Goal: Task Accomplishment & Management: Use online tool/utility

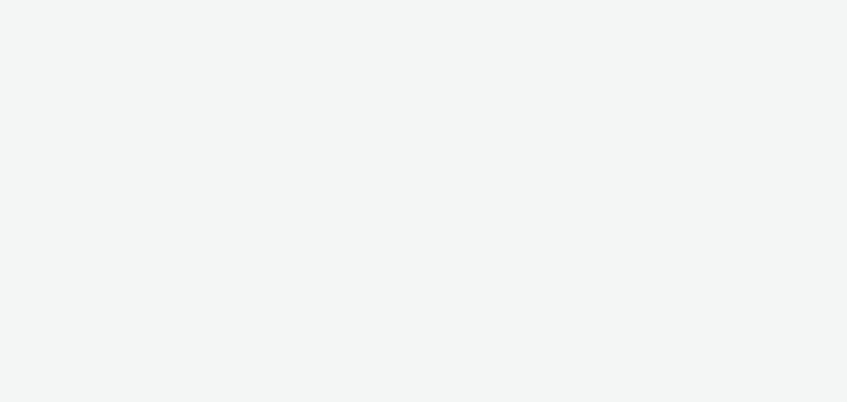
select select "b626f941-834b-427f-b453-0a2b95f57350"
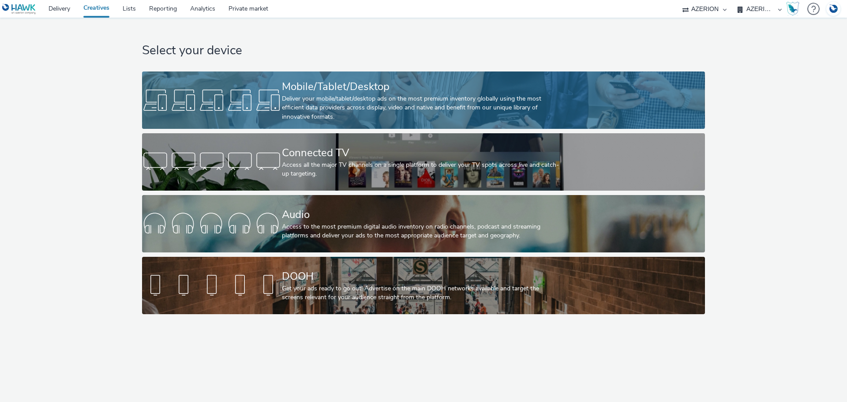
click at [323, 109] on div "Deliver your mobile/tablet/desktop ads on the most premium inventory globally u…" at bounding box center [422, 107] width 280 height 27
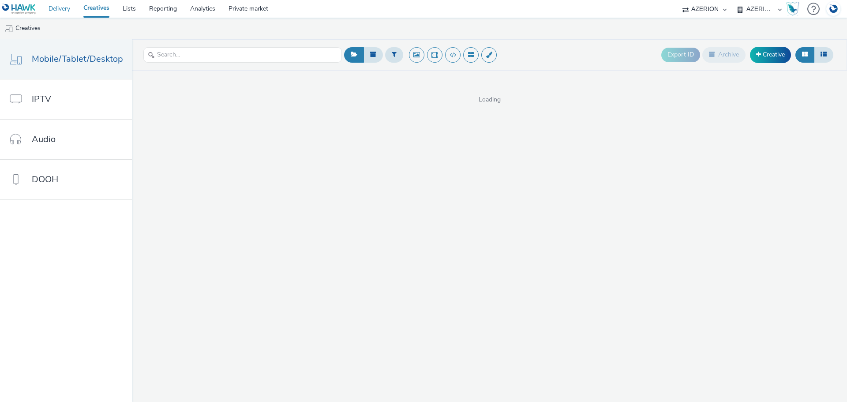
click at [53, 8] on link "Delivery" at bounding box center [59, 9] width 35 height 18
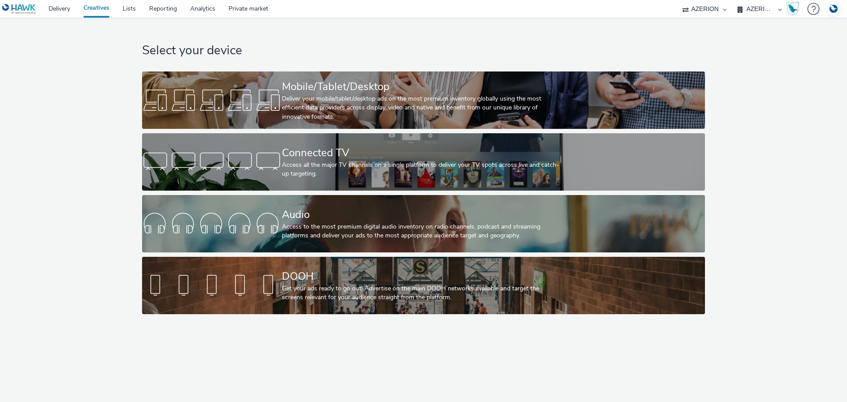
select select "b626f941-834b-427f-b453-0a2b95f57350"
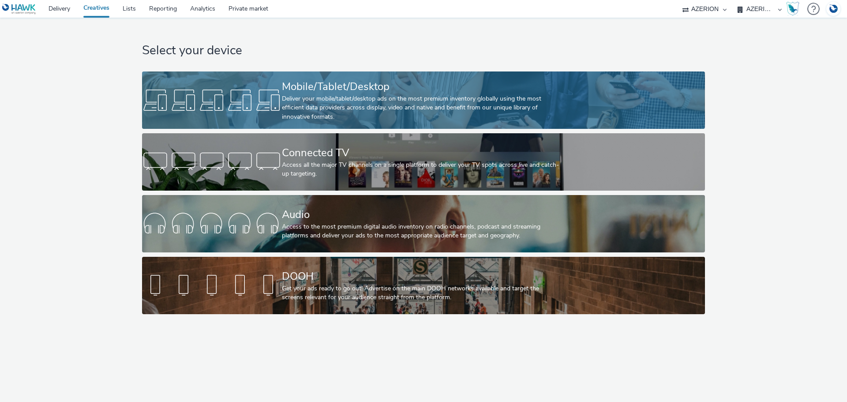
click at [354, 95] on div "Deliver your mobile/tablet/desktop ads on the most premium inventory globally u…" at bounding box center [422, 107] width 280 height 27
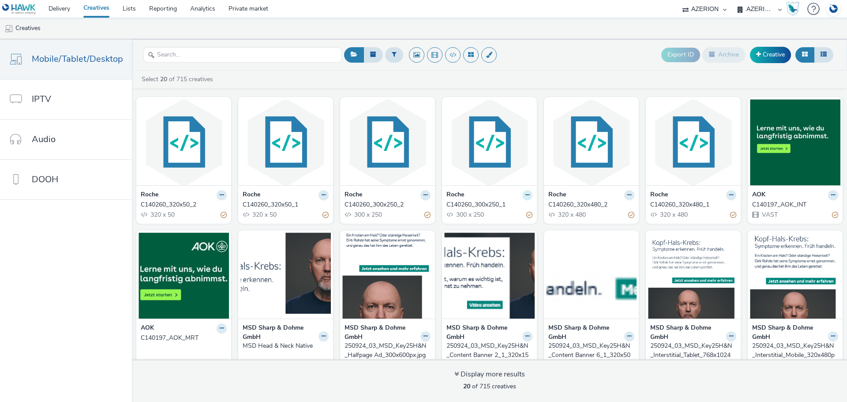
click at [526, 195] on icon at bounding box center [528, 194] width 4 height 5
click at [500, 206] on link "Edit" at bounding box center [500, 211] width 66 height 18
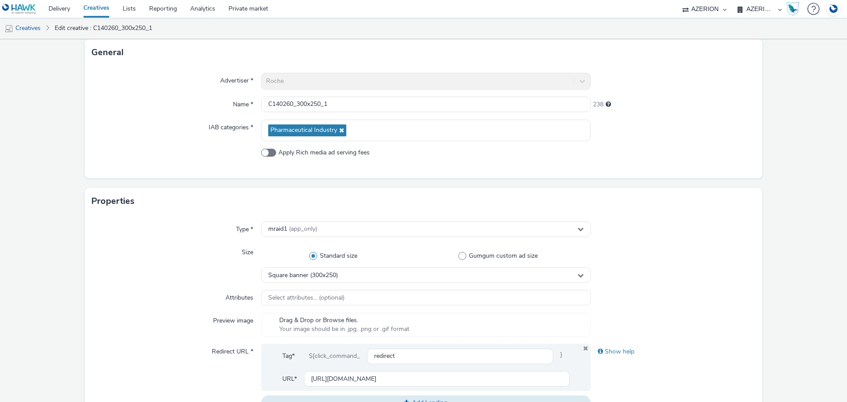
scroll to position [132, 0]
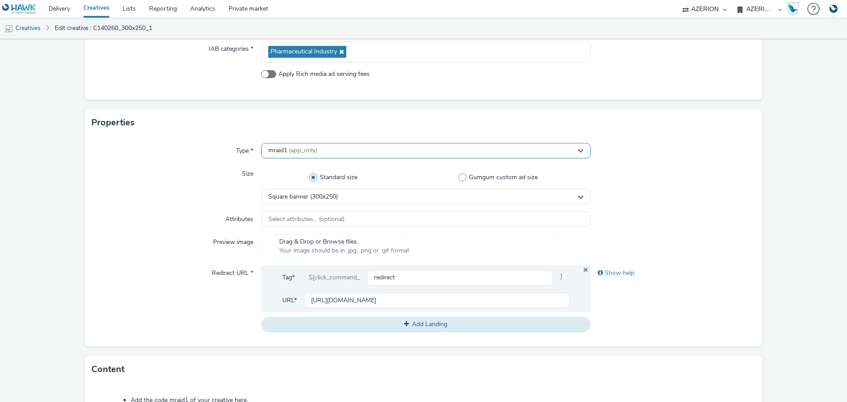
click at [324, 155] on div "mraid1 (app_only)" at bounding box center [426, 150] width 330 height 15
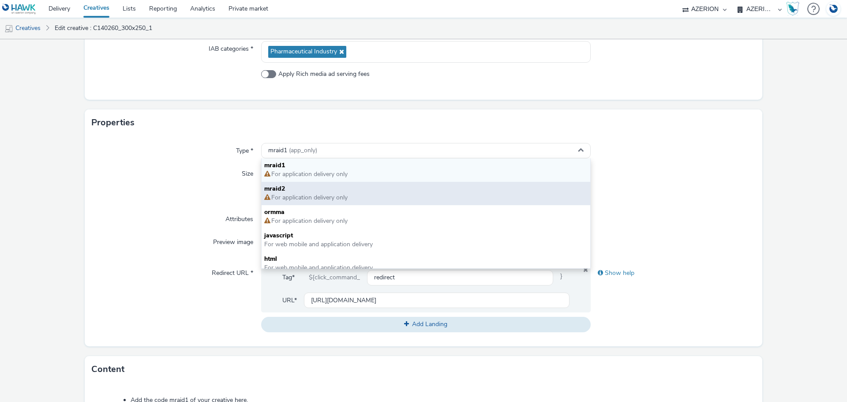
click at [304, 187] on span "mraid2" at bounding box center [426, 189] width 324 height 9
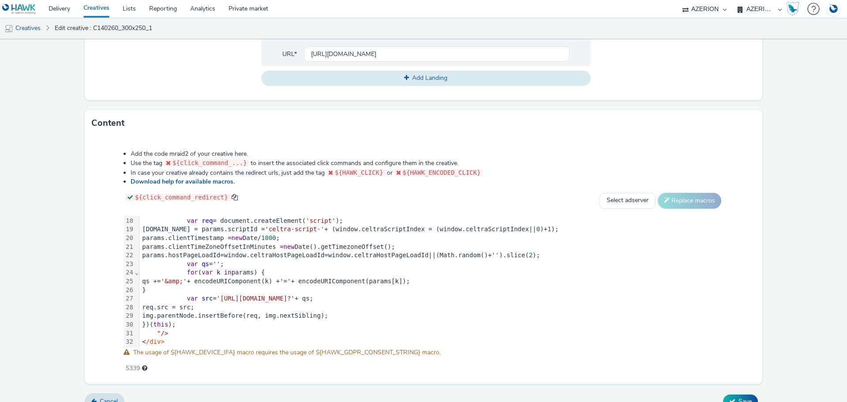
scroll to position [392, 0]
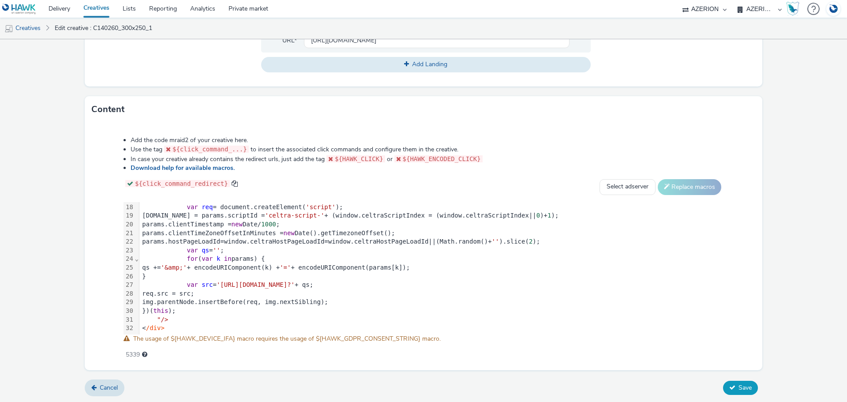
click at [725, 382] on button "Save" at bounding box center [740, 388] width 35 height 14
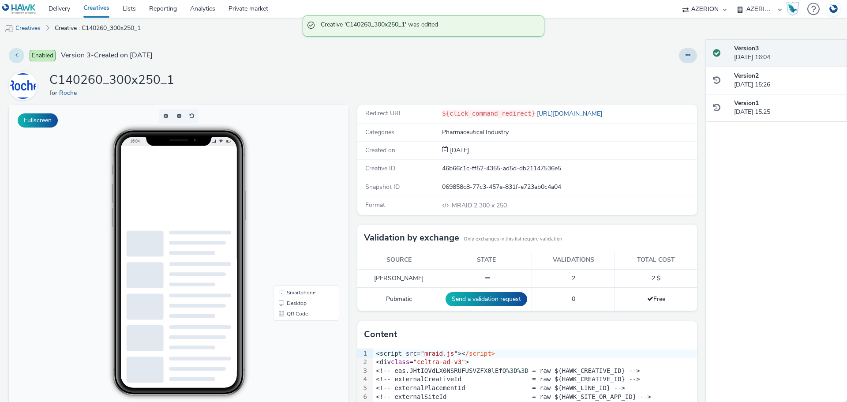
click at [19, 56] on button at bounding box center [16, 55] width 15 height 15
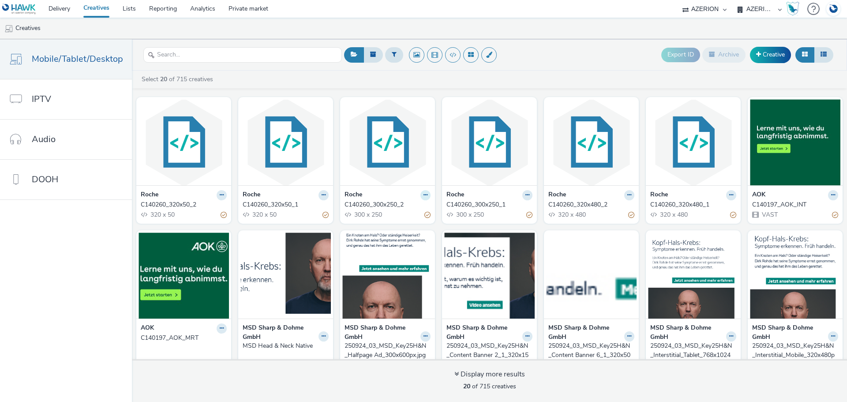
click at [421, 191] on button at bounding box center [426, 195] width 10 height 10
click at [384, 212] on link "Edit" at bounding box center [398, 211] width 66 height 18
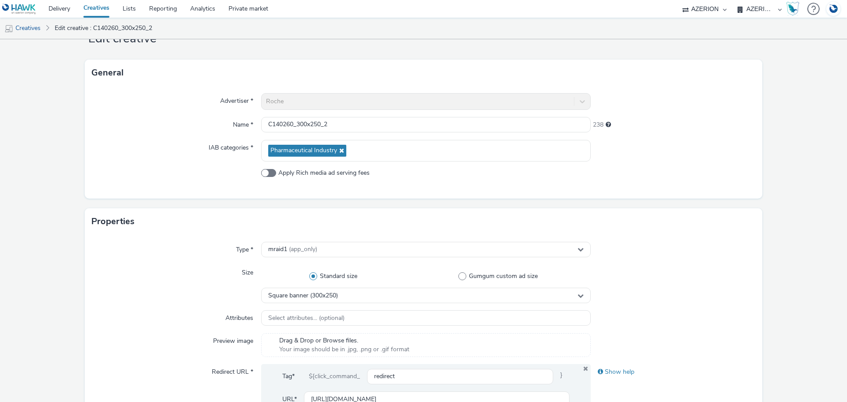
scroll to position [88, 0]
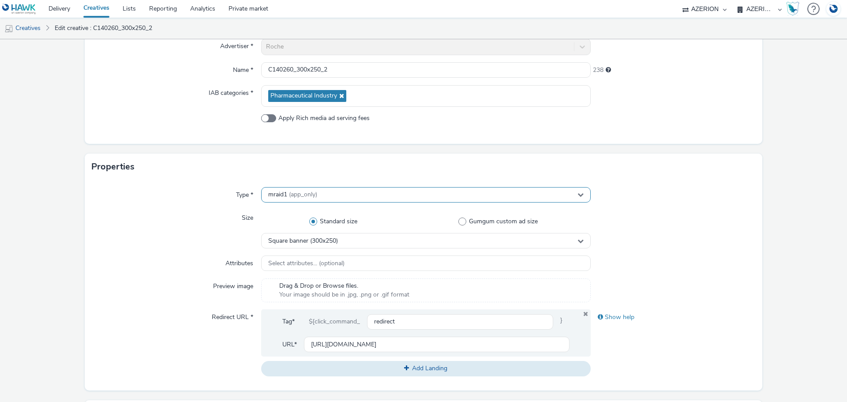
click at [345, 194] on div "mraid1 (app_only)" at bounding box center [426, 194] width 330 height 15
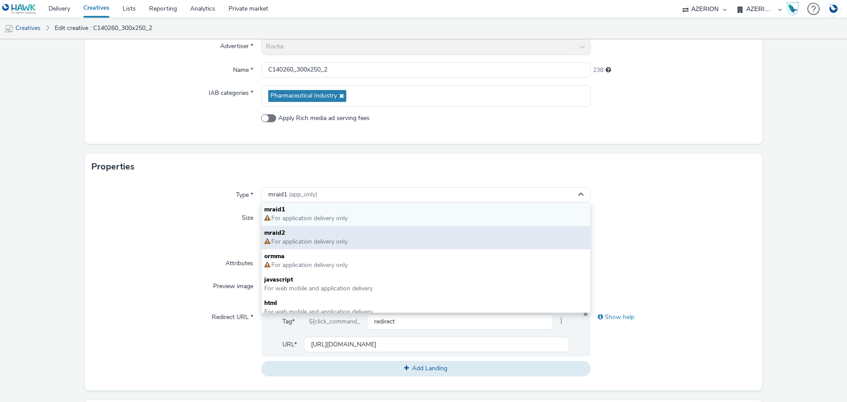
click at [322, 237] on span "For application delivery only" at bounding box center [309, 241] width 77 height 8
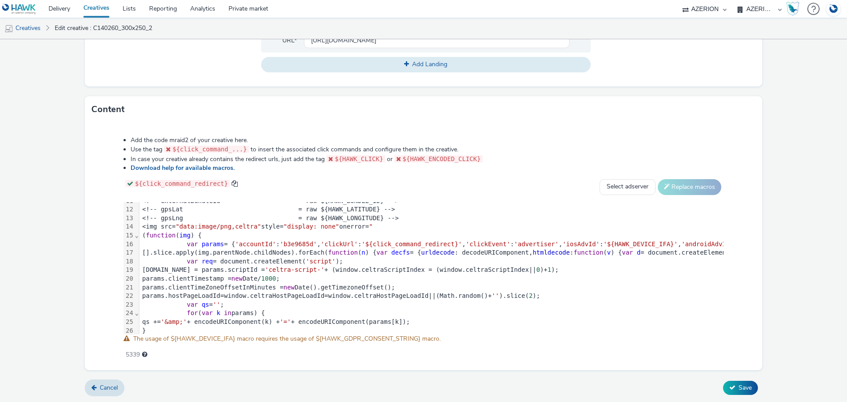
scroll to position [154, 0]
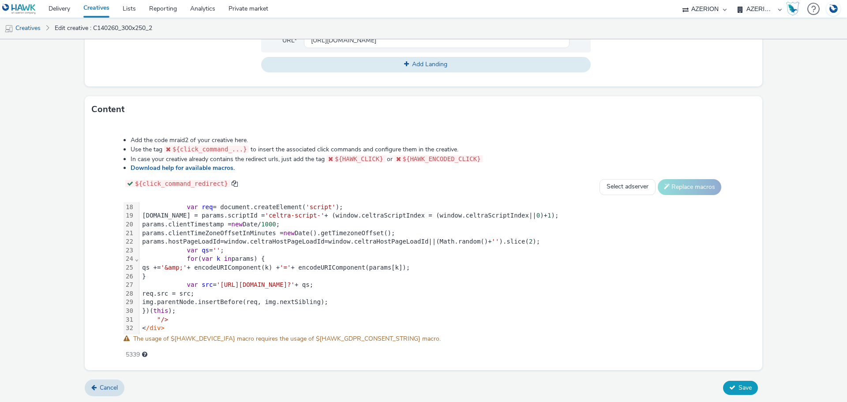
click at [741, 390] on span "Save" at bounding box center [745, 388] width 13 height 8
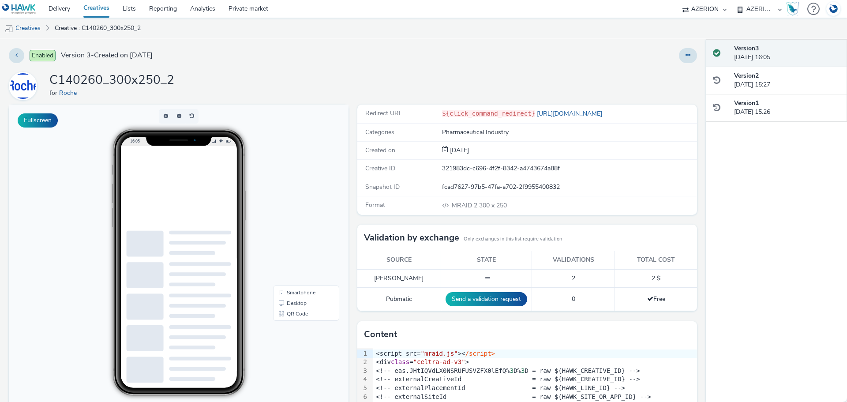
click at [89, 7] on link "Creatives" at bounding box center [96, 9] width 39 height 18
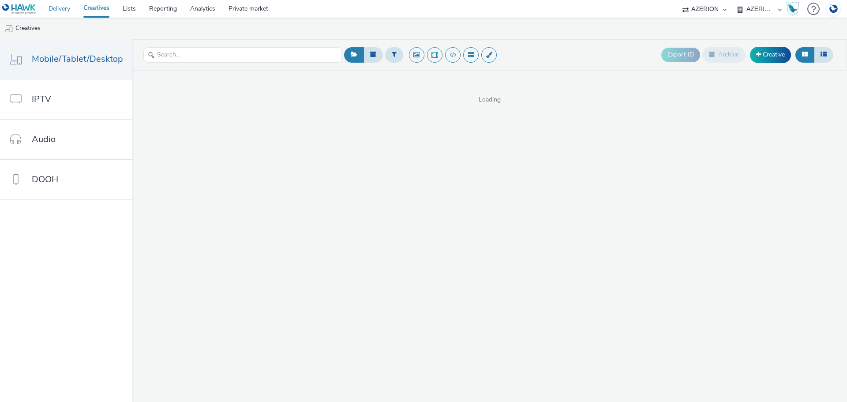
click at [63, 5] on link "Delivery" at bounding box center [59, 9] width 35 height 18
